Goal: Task Accomplishment & Management: Complete application form

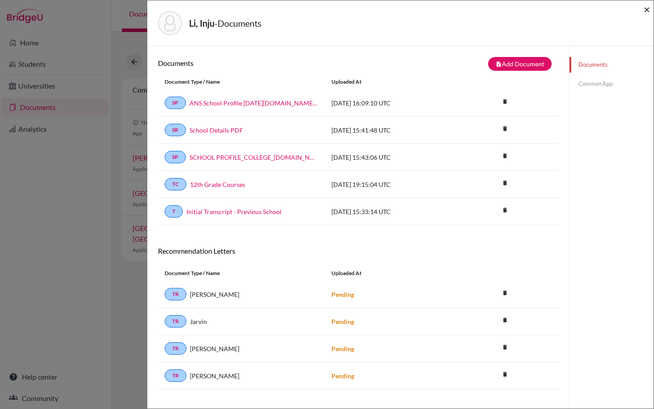
click at [647, 9] on span "×" at bounding box center [646, 9] width 6 height 13
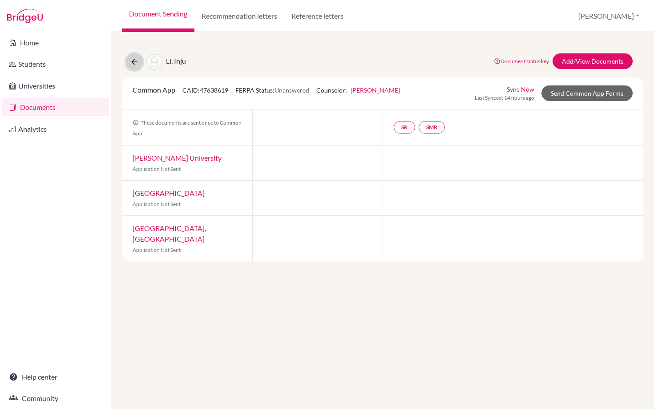
click at [136, 59] on icon at bounding box center [134, 61] width 9 height 9
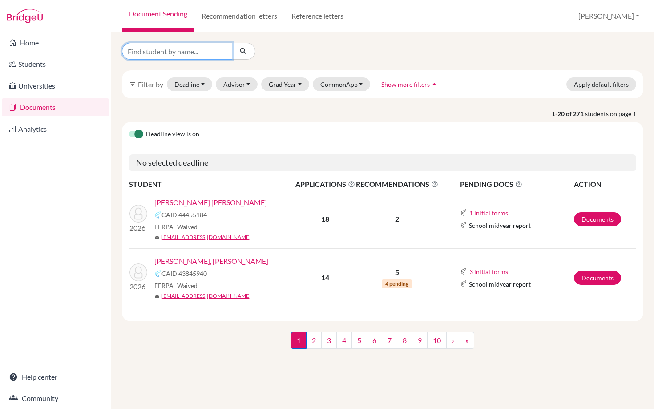
click at [185, 50] on input "Find student by name..." at bounding box center [177, 51] width 110 height 17
type input "melis"
click button "submit" at bounding box center [244, 51] width 24 height 17
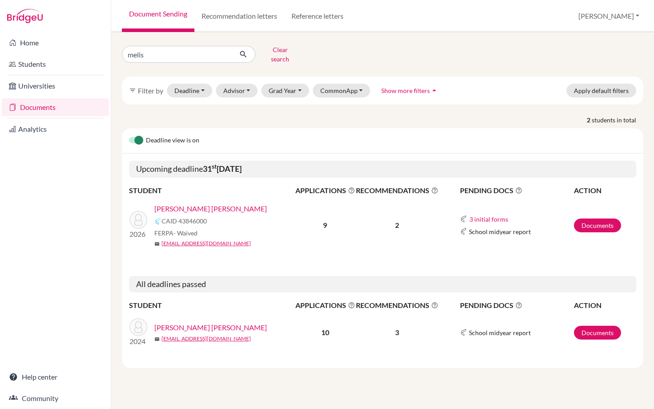
click at [202, 203] on link "Solorzano Chamorro, Melissa Maria" at bounding box center [210, 208] width 112 height 11
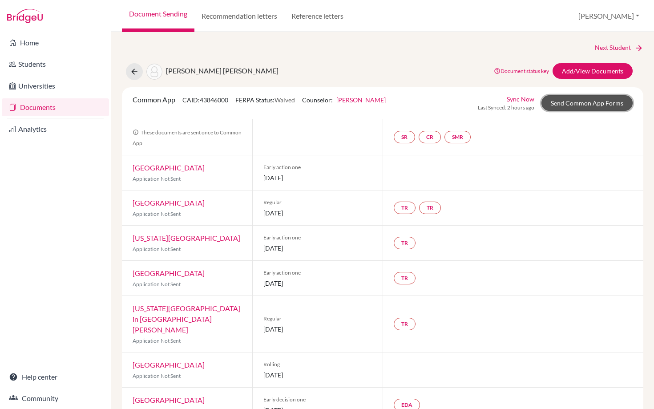
click at [588, 104] on link "Send Common App Forms" at bounding box center [586, 103] width 91 height 16
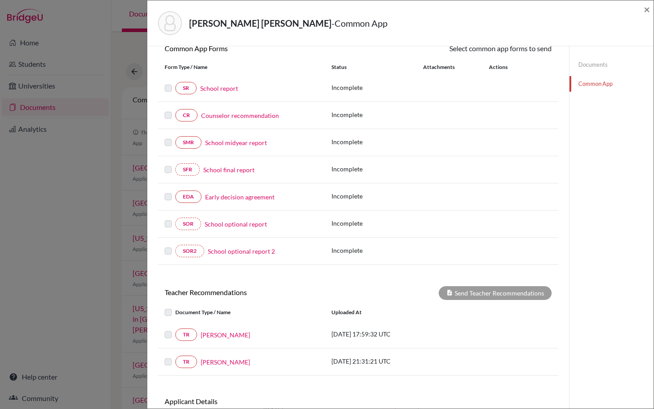
scroll to position [152, 0]
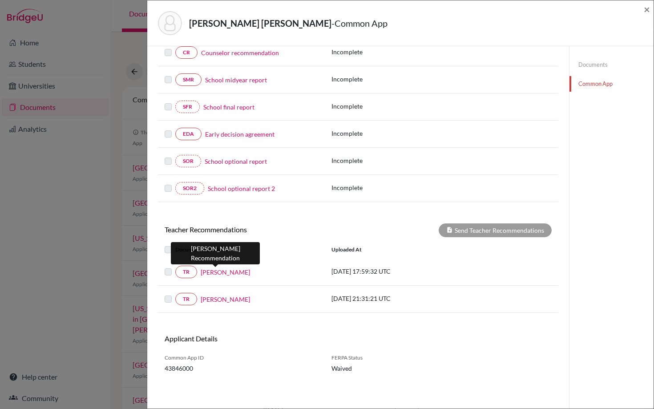
click at [216, 272] on link "Lisa Lippay" at bounding box center [225, 271] width 49 height 9
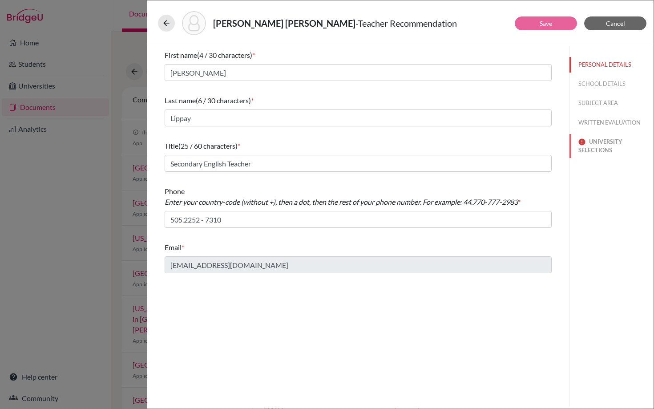
click at [599, 141] on button "UNIVERSITY SELECTIONS" at bounding box center [611, 146] width 84 height 24
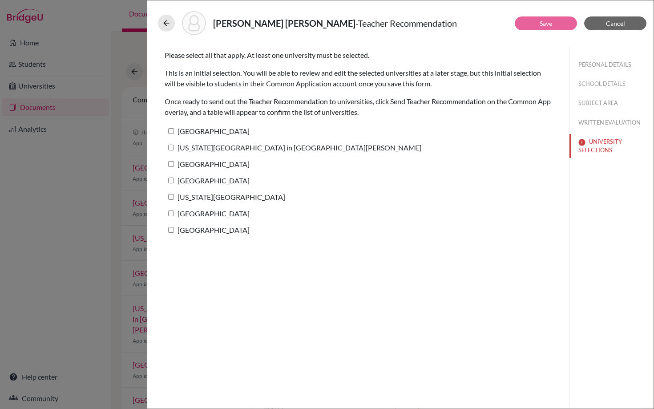
click at [173, 199] on input "Texas Christian University" at bounding box center [171, 197] width 6 height 6
checkbox input "true"
click at [543, 25] on link "Save" at bounding box center [545, 24] width 12 height 8
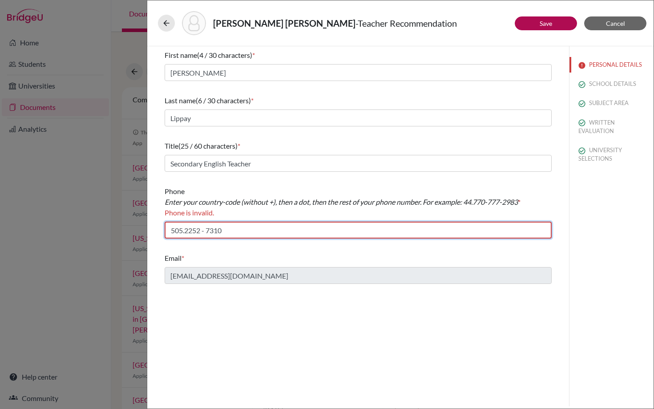
drag, startPoint x: 205, startPoint y: 229, endPoint x: 227, endPoint y: 233, distance: 21.8
click at [205, 229] on input "505.2252 - 7310" at bounding box center [358, 229] width 387 height 17
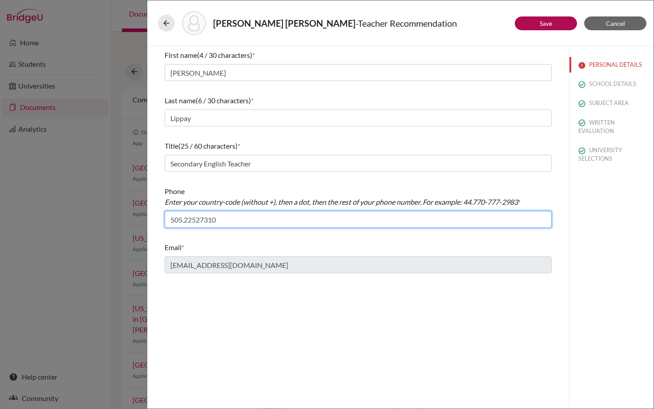
click at [231, 218] on input "505.22527310" at bounding box center [358, 219] width 387 height 17
type input "505.22527310"
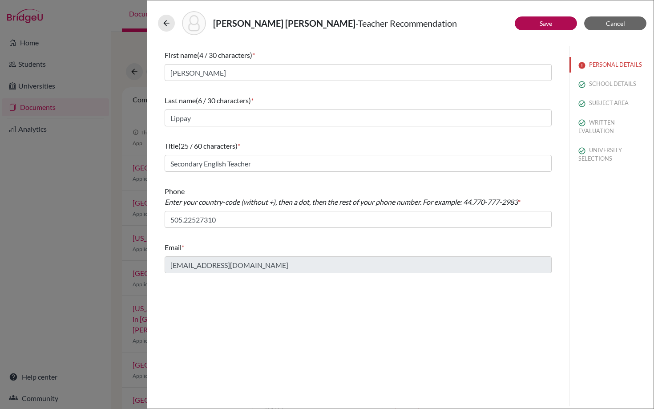
click at [344, 274] on div "Email * llippay@ans.edu.ni" at bounding box center [358, 257] width 387 height 38
click at [539, 26] on link "Save" at bounding box center [545, 24] width 12 height 8
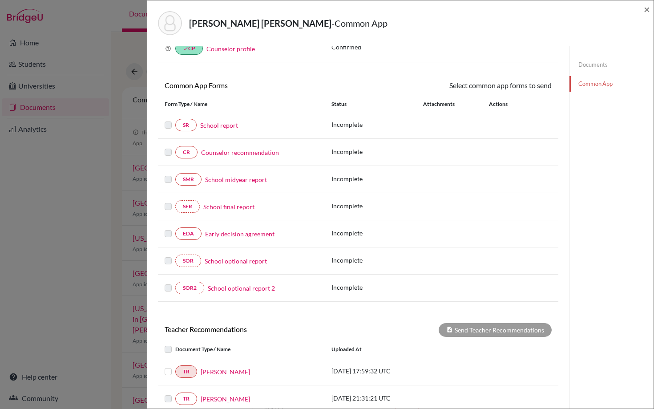
scroll to position [152, 0]
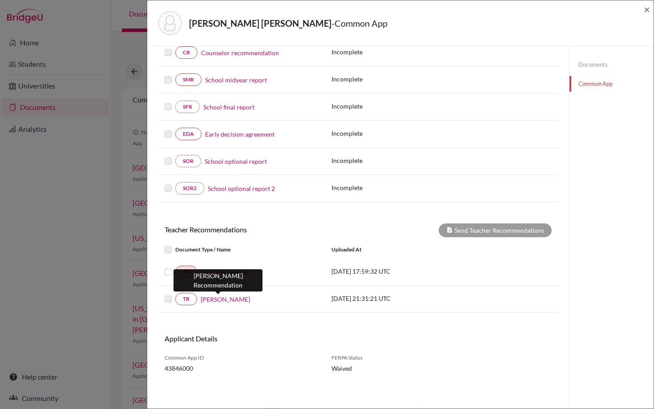
click at [213, 296] on link "Rodrigo Diaz" at bounding box center [225, 298] width 49 height 9
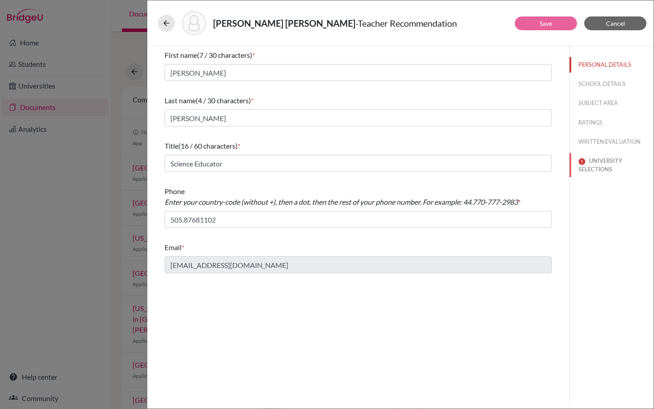
click at [606, 162] on button "UNIVERSITY SELECTIONS" at bounding box center [611, 165] width 84 height 24
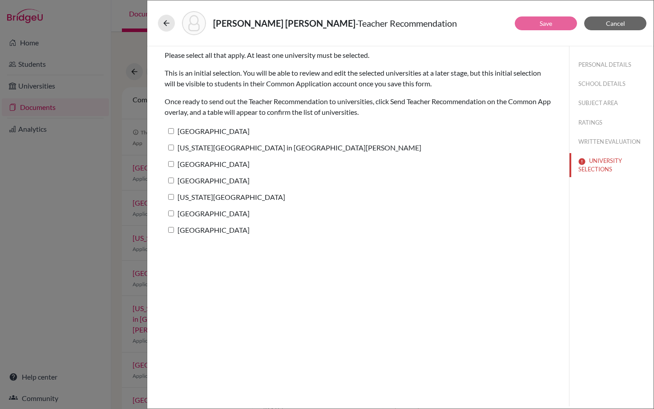
click at [172, 165] on input "Rice University" at bounding box center [171, 164] width 6 height 6
checkbox input "true"
click at [542, 23] on link "Save" at bounding box center [545, 24] width 12 height 8
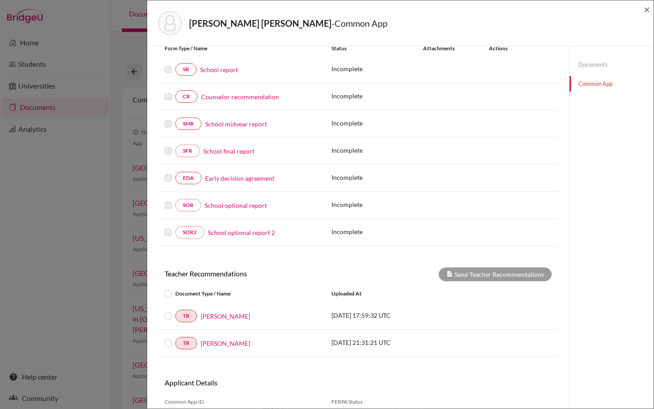
scroll to position [152, 0]
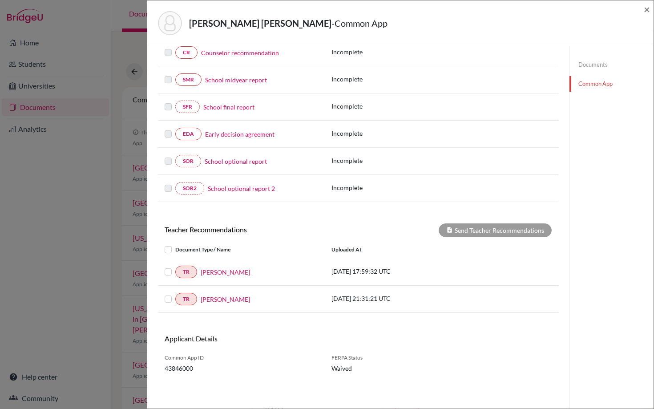
click at [175, 244] on label at bounding box center [175, 244] width 0 height 0
click at [0, 0] on input "checkbox" at bounding box center [0, 0] width 0 height 0
click at [175, 293] on label at bounding box center [175, 293] width 0 height 0
click at [0, 0] on input "checkbox" at bounding box center [0, 0] width 0 height 0
click at [472, 233] on button "Send Teacher Recommendations" at bounding box center [494, 230] width 113 height 14
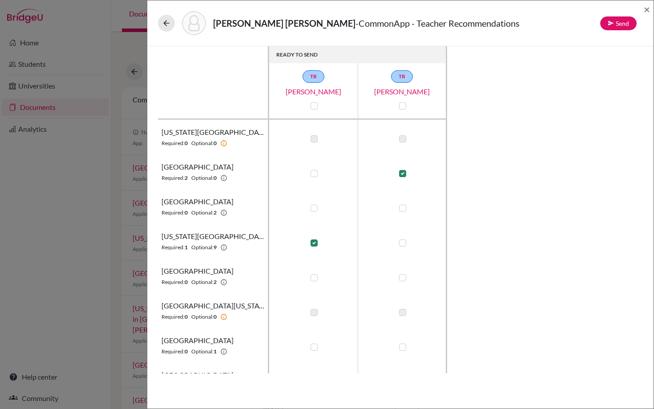
click at [315, 173] on label at bounding box center [313, 173] width 7 height 7
click at [315, 173] on input "checkbox" at bounding box center [311, 172] width 7 height 9
checkbox input "true"
click at [316, 209] on label at bounding box center [313, 208] width 7 height 7
click at [315, 209] on input "checkbox" at bounding box center [311, 207] width 7 height 9
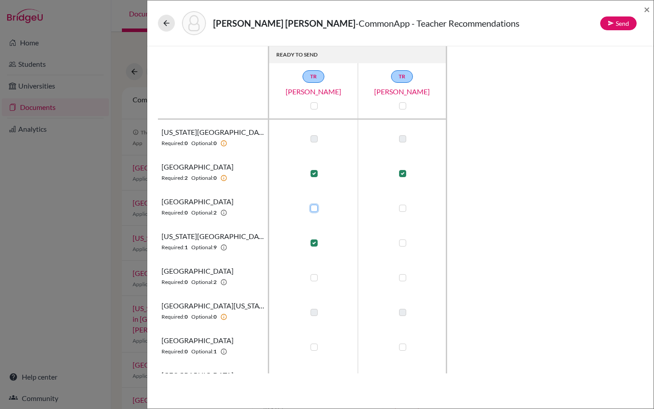
checkbox input "true"
click at [401, 209] on label at bounding box center [402, 208] width 7 height 7
click at [401, 209] on input "checkbox" at bounding box center [400, 207] width 7 height 9
checkbox input "true"
click at [403, 244] on label at bounding box center [402, 242] width 7 height 7
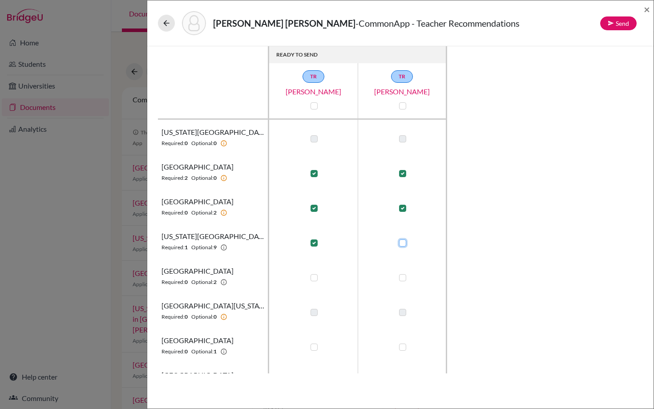
click at [403, 244] on input "checkbox" at bounding box center [400, 241] width 7 height 9
checkbox input "true"
click at [316, 274] on label at bounding box center [313, 277] width 7 height 7
click at [315, 274] on input "checkbox" at bounding box center [311, 276] width 7 height 9
checkbox input "true"
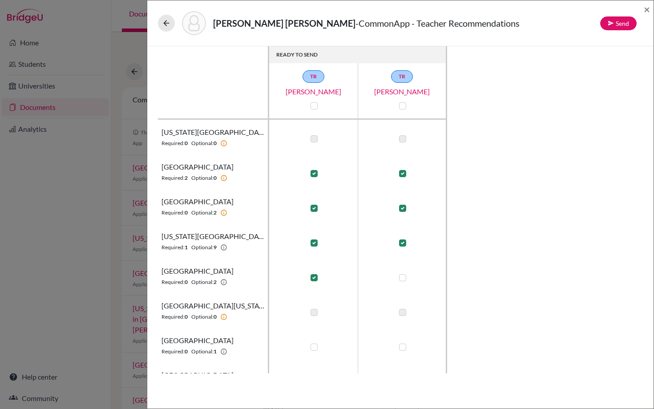
click at [403, 276] on label at bounding box center [402, 277] width 7 height 7
click at [403, 276] on input "checkbox" at bounding box center [400, 276] width 7 height 9
checkbox input "true"
